Goal: Task Accomplishment & Management: Manage account settings

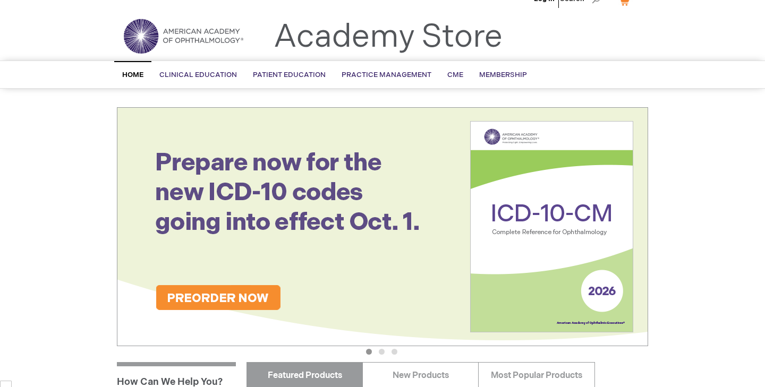
scroll to position [23, 0]
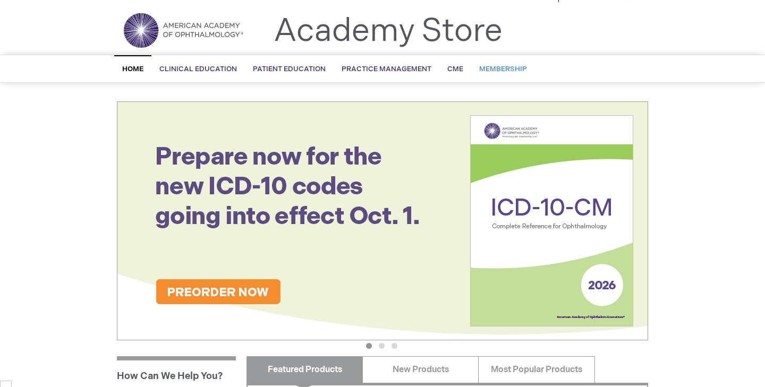
click at [500, 69] on span "Membership" at bounding box center [503, 69] width 48 height 8
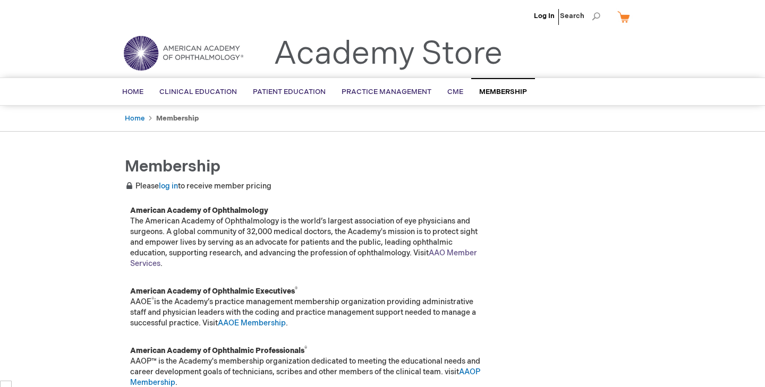
click at [459, 253] on link "AAO Member Services" at bounding box center [303, 259] width 347 height 20
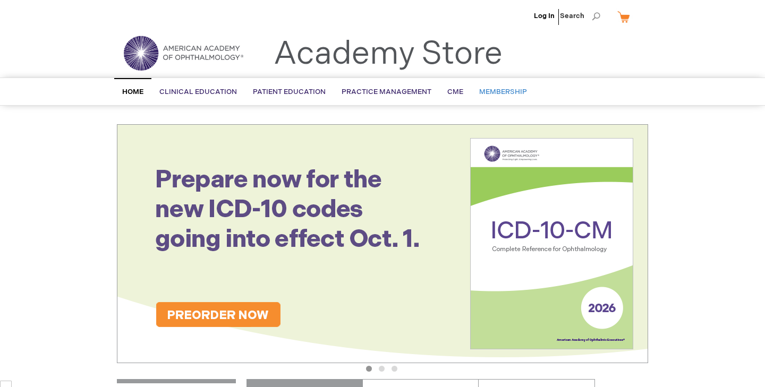
click at [492, 89] on span "Membership" at bounding box center [503, 92] width 48 height 8
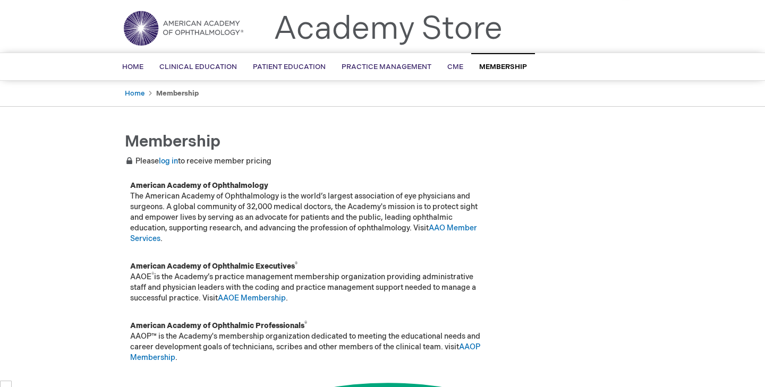
scroll to position [28, 0]
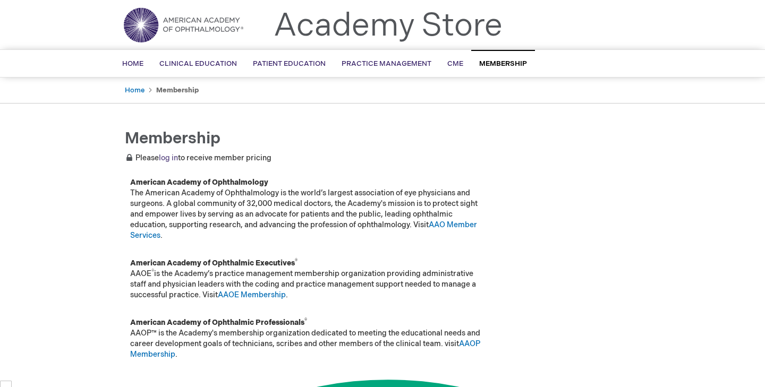
click at [167, 161] on link "log in" at bounding box center [168, 157] width 19 height 9
